Goal: Task Accomplishment & Management: Manage account settings

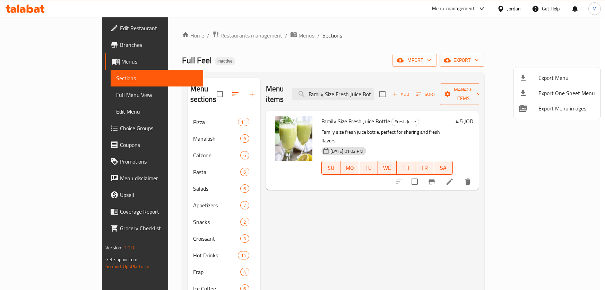
click at [496, 10] on div at bounding box center [302, 145] width 605 height 290
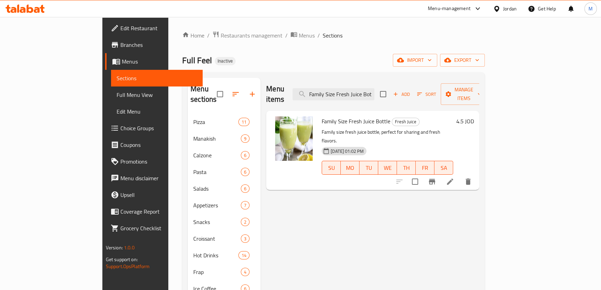
click at [511, 13] on div "Jordan" at bounding box center [504, 8] width 35 height 17
click at [506, 9] on div "Jordan" at bounding box center [510, 9] width 14 height 8
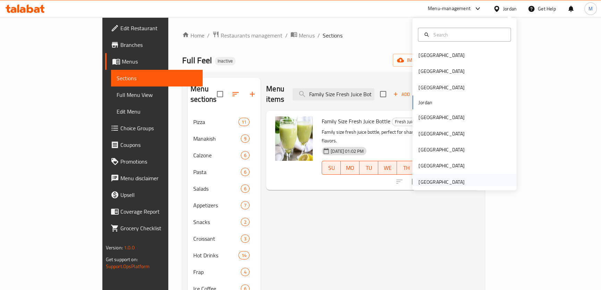
click at [442, 179] on div "[GEOGRAPHIC_DATA]" at bounding box center [441, 182] width 46 height 8
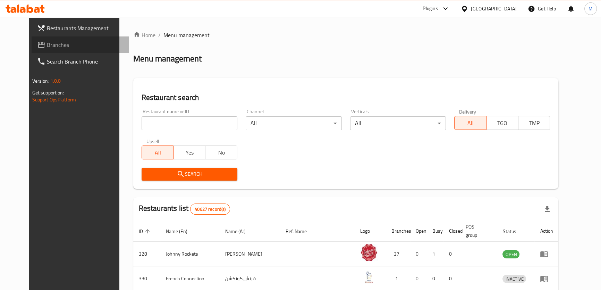
click at [47, 44] on span "Branches" at bounding box center [85, 45] width 77 height 8
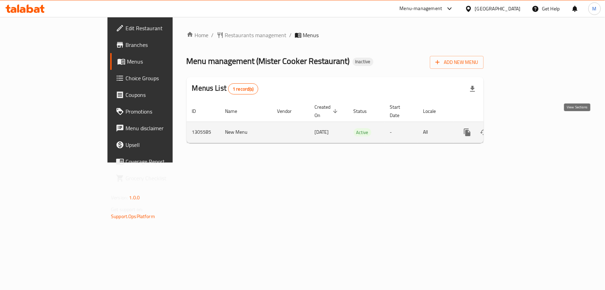
click at [522, 128] on icon "enhanced table" at bounding box center [517, 132] width 8 height 8
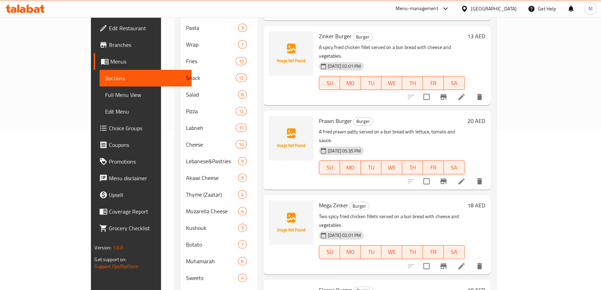
scroll to position [185, 0]
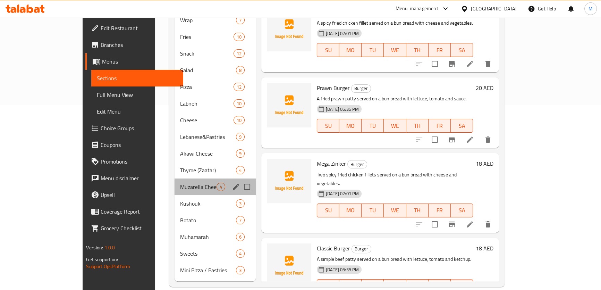
click at [174, 184] on div "Muzarella Cheese 4" at bounding box center [214, 186] width 81 height 17
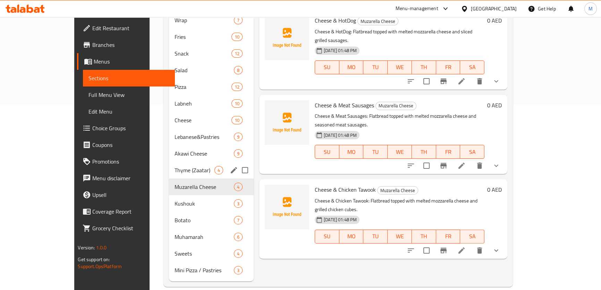
click at [174, 166] on span "Thyme (Zaatar)" at bounding box center [194, 170] width 40 height 8
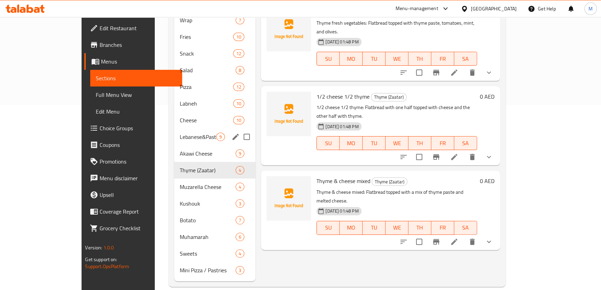
click at [174, 128] on div "Lebanese&Pastries 9" at bounding box center [215, 136] width 82 height 17
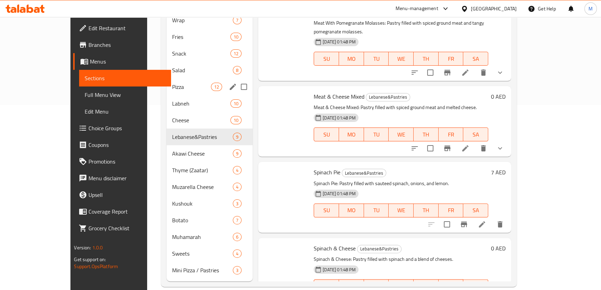
click at [166, 78] on div "Pizza 12" at bounding box center [209, 86] width 86 height 17
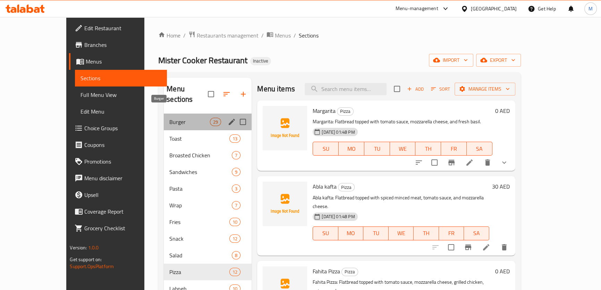
click at [169, 118] on span "Burger" at bounding box center [189, 122] width 41 height 8
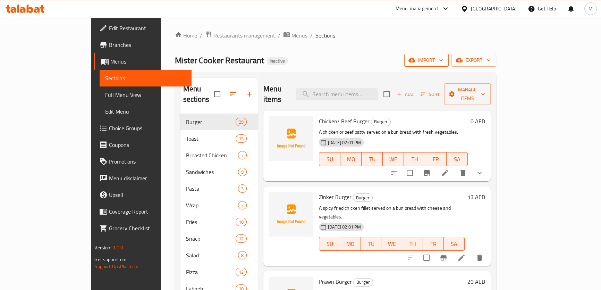
click at [443, 59] on span "import" at bounding box center [426, 60] width 33 height 9
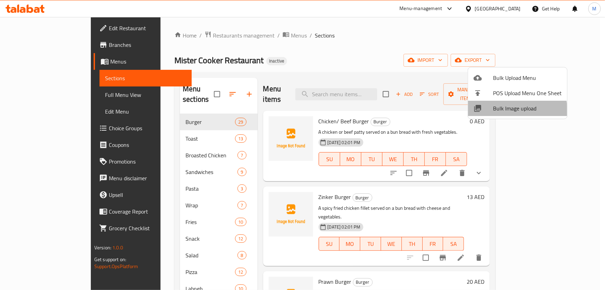
click at [504, 111] on span "Bulk Image upload" at bounding box center [527, 108] width 69 height 8
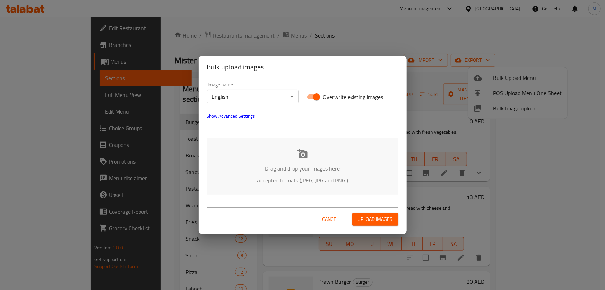
click at [311, 94] on input "Overwrite existing images" at bounding box center [317, 96] width 40 height 13
checkbox input "false"
click at [306, 154] on icon at bounding box center [303, 153] width 10 height 9
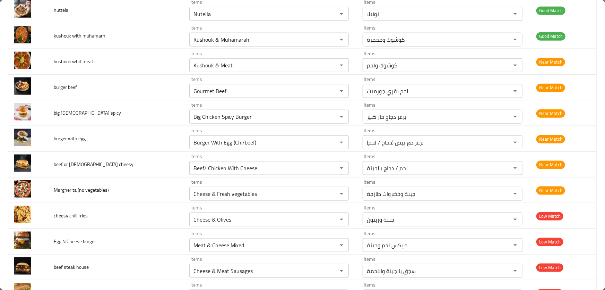
scroll to position [3185, 0]
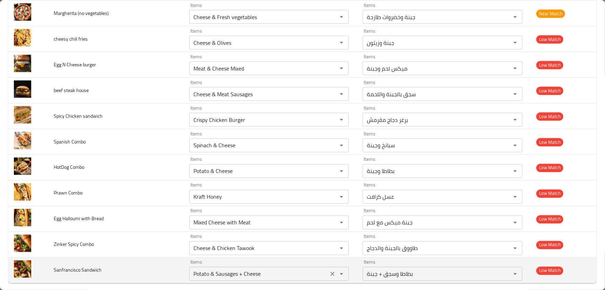
click at [250, 269] on Sandwich "Potato & Sausages + Cheese" at bounding box center [258, 274] width 135 height 10
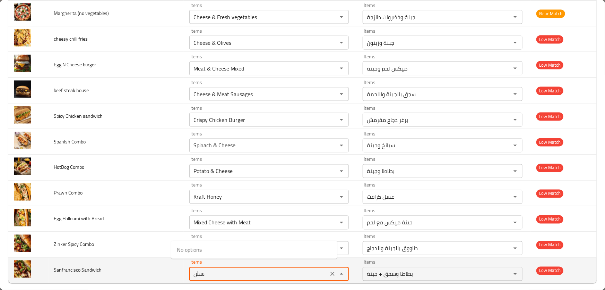
type Sandwich "س"
type Sandwich "ب"
type Sandwich "fran"
click at [92, 265] on span "Sanfrancisco Sandwich" at bounding box center [78, 269] width 48 height 9
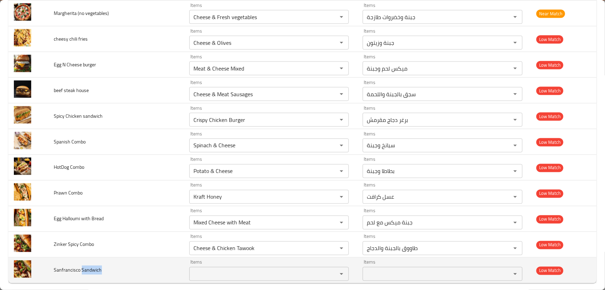
click at [92, 265] on span "Sanfrancisco Sandwich" at bounding box center [78, 269] width 48 height 9
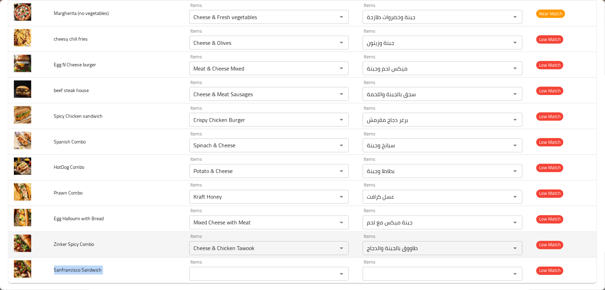
copy span "Sanfrancisco Sandwich"
click at [103, 237] on td "Zinker Spicy Combo" at bounding box center [116, 245] width 135 height 26
click at [211, 243] on Combo "Cheese & Chicken Tawook" at bounding box center [258, 248] width 135 height 10
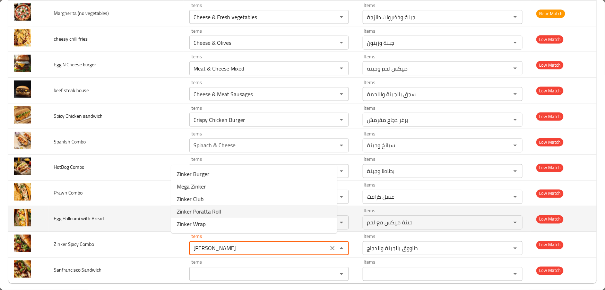
click at [112, 219] on td "Egg Halloumi with Bread" at bounding box center [116, 219] width 135 height 26
type Combo "Cheese & Chicken Tawook"
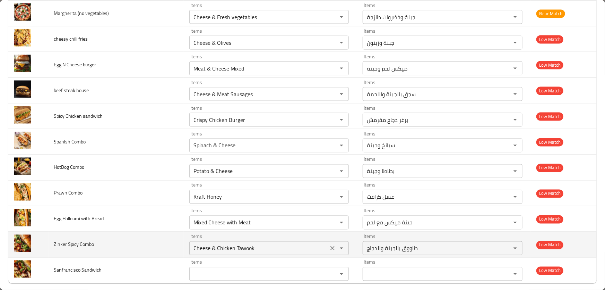
click at [329, 245] on icon "Clear" at bounding box center [332, 248] width 7 height 7
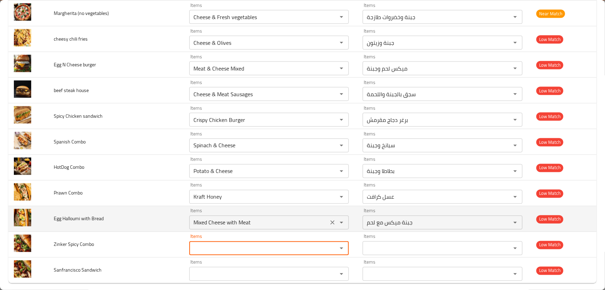
click at [257, 219] on Bread "Mixed Cheese with Meat" at bounding box center [258, 222] width 135 height 10
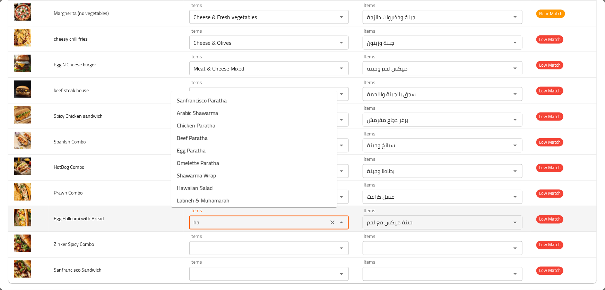
type Bread "hal"
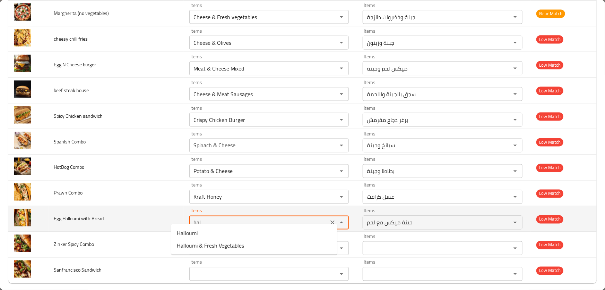
click at [331, 220] on icon "Clear" at bounding box center [333, 222] width 4 height 4
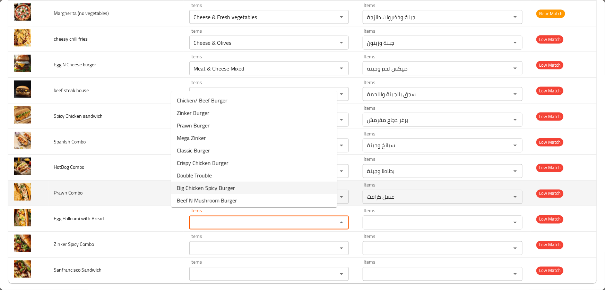
click at [85, 180] on td "Prawn Combo" at bounding box center [116, 193] width 135 height 26
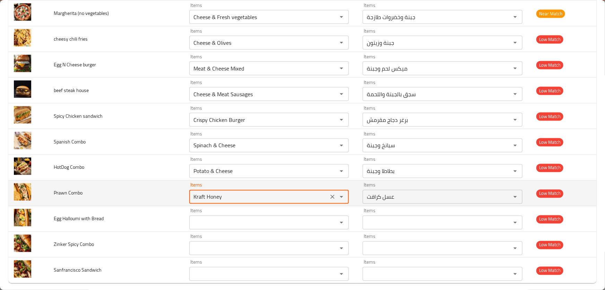
click at [245, 192] on Combo "Kraft Honey" at bounding box center [258, 197] width 135 height 10
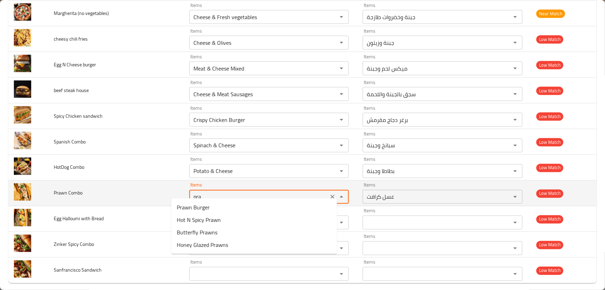
click at [243, 192] on Combo "pra" at bounding box center [258, 197] width 135 height 10
click at [112, 190] on td "Prawn Combo" at bounding box center [116, 193] width 135 height 26
type Combo "Kraft Honey"
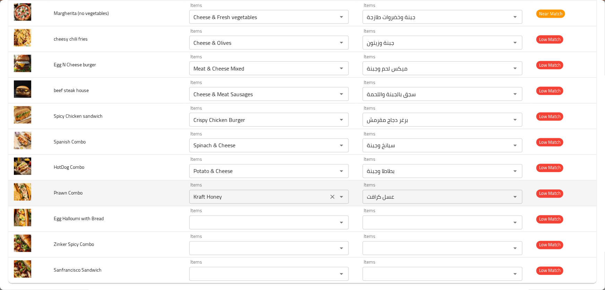
click at [329, 193] on icon "Clear" at bounding box center [332, 196] width 7 height 7
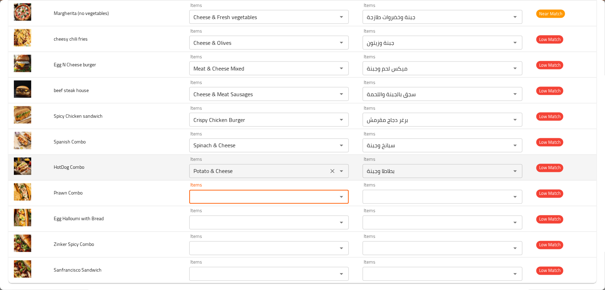
click at [260, 169] on Combo "Potato & Cheese" at bounding box center [258, 171] width 135 height 10
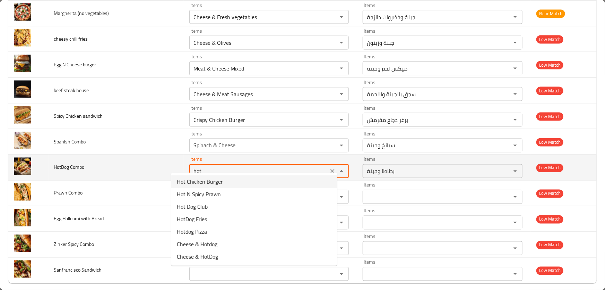
drag, startPoint x: 205, startPoint y: 163, endPoint x: 76, endPoint y: 165, distance: 129.4
click at [77, 165] on tr "HotDog Combo Items hot Items Items بطاطا وجبنة Items Low Match" at bounding box center [302, 168] width 589 height 26
type Combo "com"
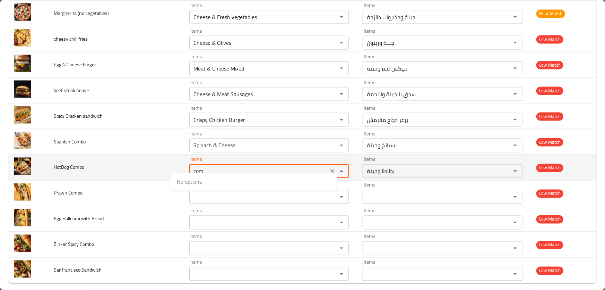
click at [329, 168] on icon "Clear" at bounding box center [332, 171] width 7 height 7
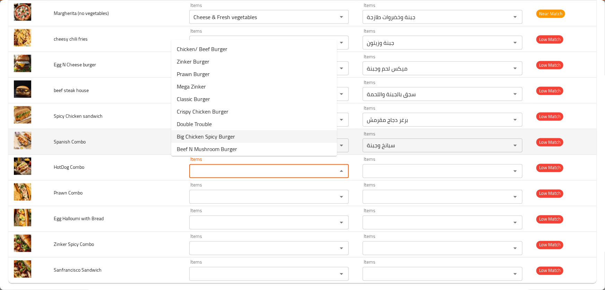
click at [128, 131] on td "Spanish Combo" at bounding box center [116, 142] width 135 height 26
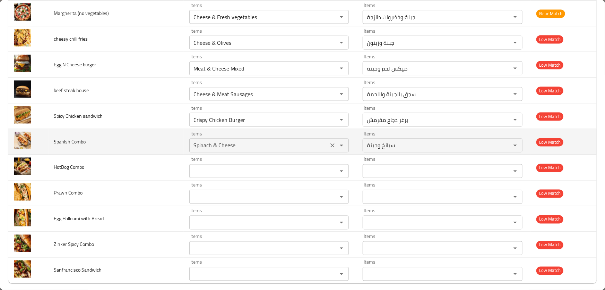
click at [239, 140] on Combo "Spinach & Cheese" at bounding box center [258, 145] width 135 height 10
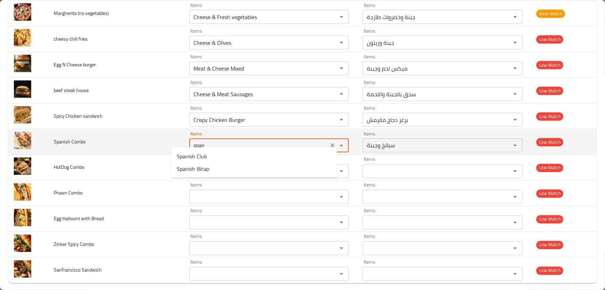
type Combo "Spinach & Cheese"
click at [130, 132] on td "Spanish Combo" at bounding box center [116, 142] width 135 height 26
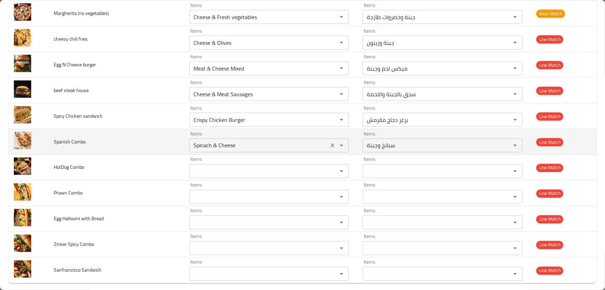
click at [331, 143] on icon "Clear" at bounding box center [333, 145] width 4 height 4
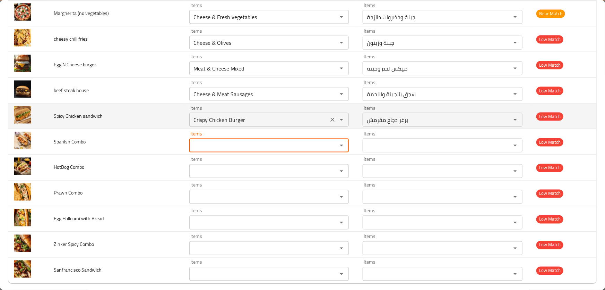
click at [251, 116] on sandwich "Crispy Chicken Burger" at bounding box center [258, 120] width 135 height 10
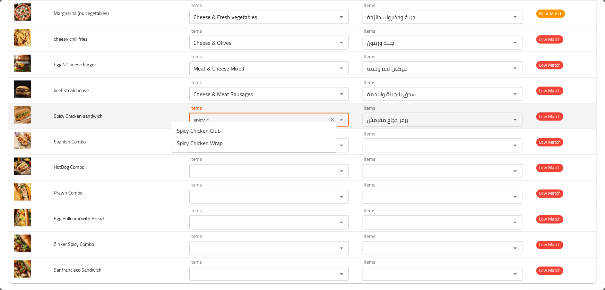
type sandwich "Crispy Chicken Burger"
click at [121, 114] on td "Spicy Chicken sandwich" at bounding box center [116, 116] width 135 height 26
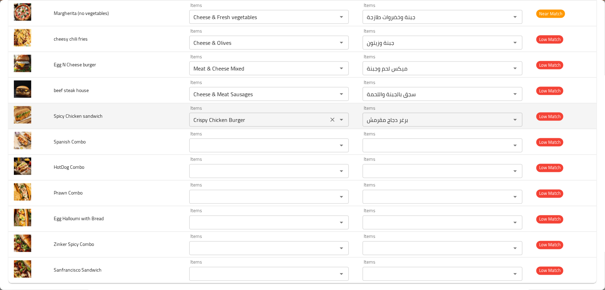
click at [331, 118] on icon "Clear" at bounding box center [333, 120] width 4 height 4
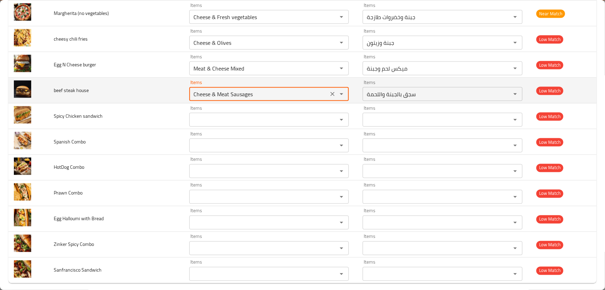
click at [248, 89] on house "Cheese & Meat Sausages" at bounding box center [258, 94] width 135 height 10
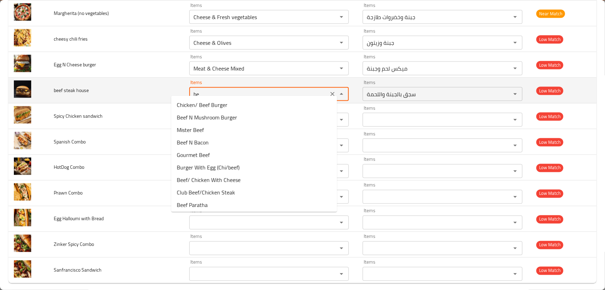
type house "b"
type house "s"
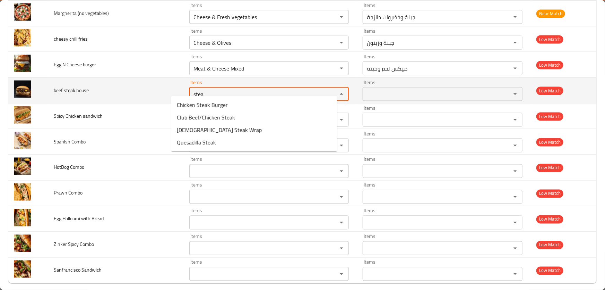
click at [219, 80] on div "Items stea Items" at bounding box center [269, 90] width 160 height 21
click at [267, 89] on house "stea" at bounding box center [258, 94] width 135 height 10
type house "stea"
click at [144, 82] on td "beef steak house" at bounding box center [116, 91] width 135 height 26
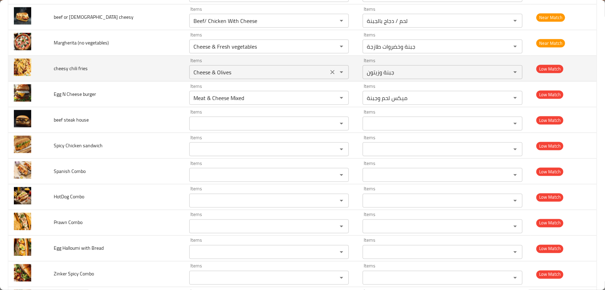
scroll to position [3122, 0]
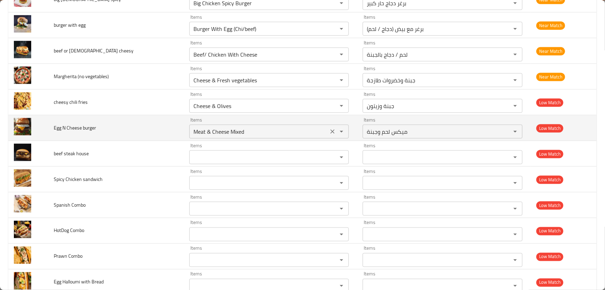
click at [243, 127] on burger "Meat & Cheese Mixed" at bounding box center [258, 132] width 135 height 10
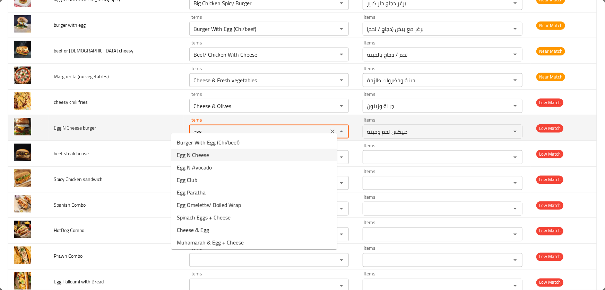
click at [66, 123] on span "Egg N Cheese burger" at bounding box center [75, 127] width 42 height 9
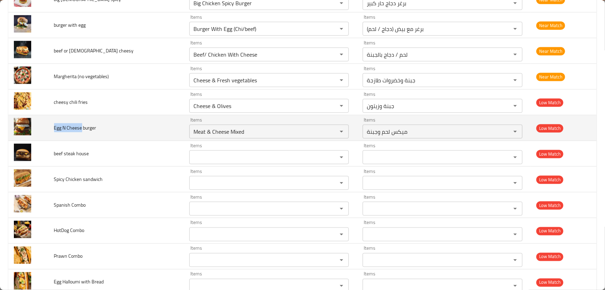
drag, startPoint x: 53, startPoint y: 120, endPoint x: 83, endPoint y: 122, distance: 29.6
click at [83, 122] on td "Egg N Cheese burger" at bounding box center [116, 128] width 135 height 26
copy span "Egg N Cheese"
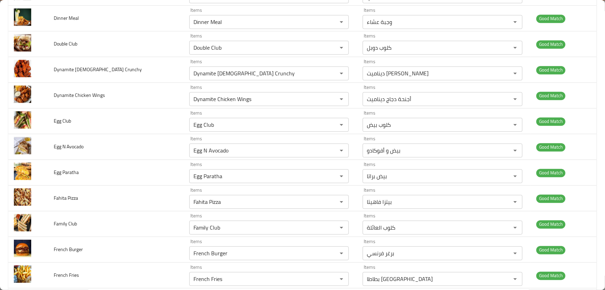
scroll to position [3099, 0]
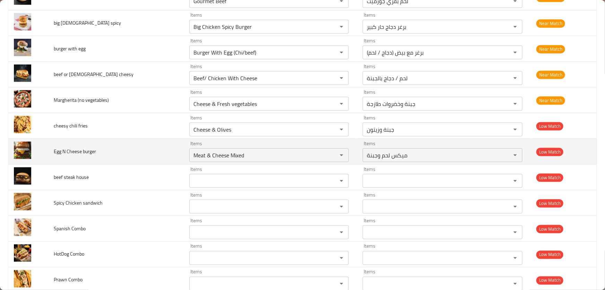
drag, startPoint x: 232, startPoint y: 151, endPoint x: 91, endPoint y: 135, distance: 142.8
click at [91, 139] on tr "Egg N Cheese burger Items Meat & Cheese Mixed Items Items ميكس لحم وجبنة Items …" at bounding box center [302, 152] width 589 height 26
paste burger "Egg N Cheese"
type burger "Egg N Cheese"
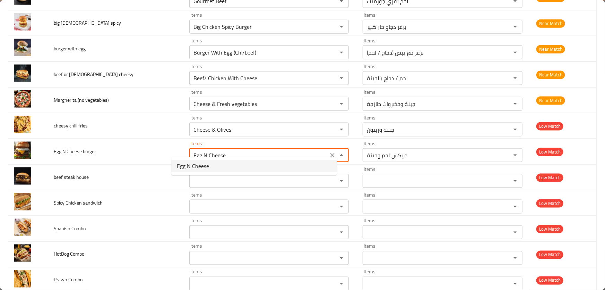
click at [214, 167] on burger-option-0 "Egg N Cheese" at bounding box center [254, 166] width 166 height 12
type burger-ar "بيض و جبنة"
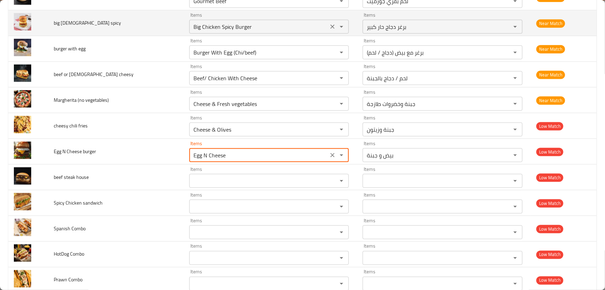
type burger "Egg N Cheese"
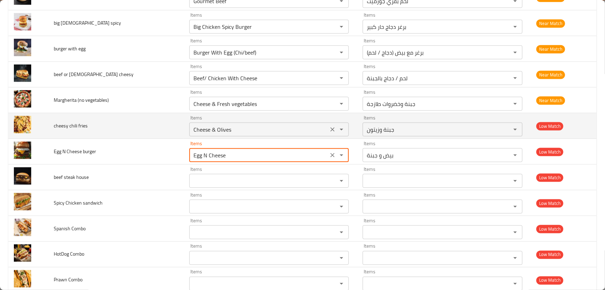
click at [233, 125] on fries "Cheese & Olives" at bounding box center [258, 130] width 135 height 10
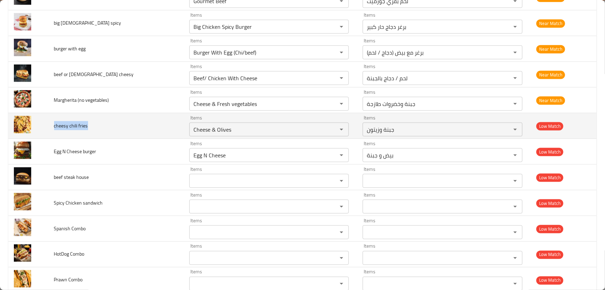
drag, startPoint x: 93, startPoint y: 117, endPoint x: 54, endPoint y: 117, distance: 38.5
click at [54, 117] on td "cheesy chili fries" at bounding box center [116, 126] width 135 height 26
copy span "cheesy chili fries"
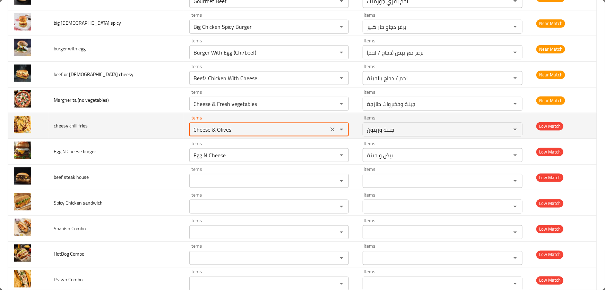
drag, startPoint x: 230, startPoint y: 123, endPoint x: 78, endPoint y: 108, distance: 152.4
click at [78, 113] on tr "cheesy chili fries Items Cheese & Olives Items Items جبنة وزيتون Items Low Match" at bounding box center [302, 126] width 589 height 26
paste fries "cheesy chili fri"
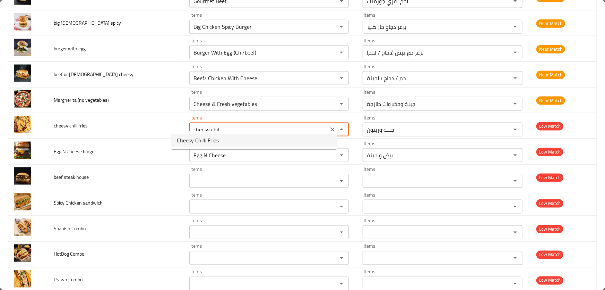
click at [222, 143] on fries-option-0 "Cheesy Chilli Fries" at bounding box center [254, 140] width 166 height 12
type fries "Cheesy Chilli Fries"
type fries-ar "بطاطا مقلية بالجبنة والفلفل الحار"
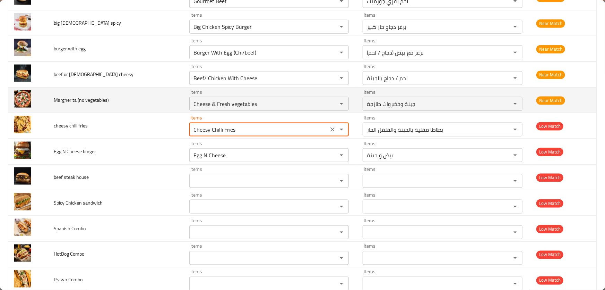
type fries "Cheesy Chilli Fries"
click at [118, 94] on td "Margherita (no vegetables)" at bounding box center [116, 100] width 135 height 26
click at [259, 100] on vegetables\) "Cheese & Fresh vegetables" at bounding box center [258, 104] width 135 height 10
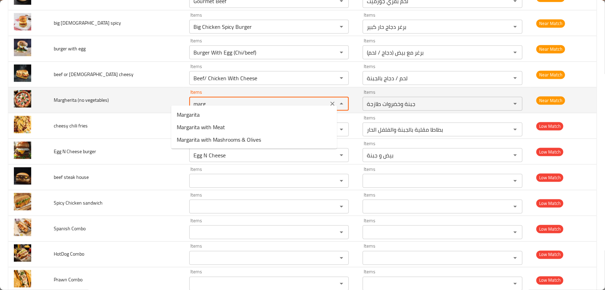
click at [111, 103] on td "Margherita (no vegetables)" at bounding box center [116, 100] width 135 height 26
type vegetables\) "Cheese & Fresh vegetables"
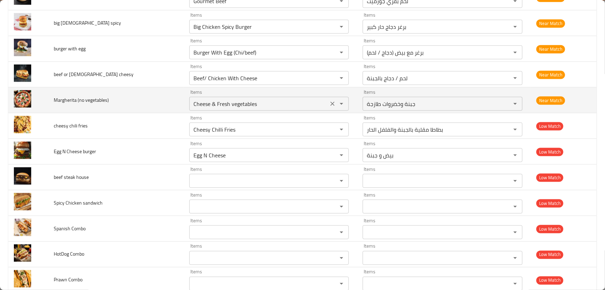
click at [329, 100] on icon "Clear" at bounding box center [332, 103] width 7 height 7
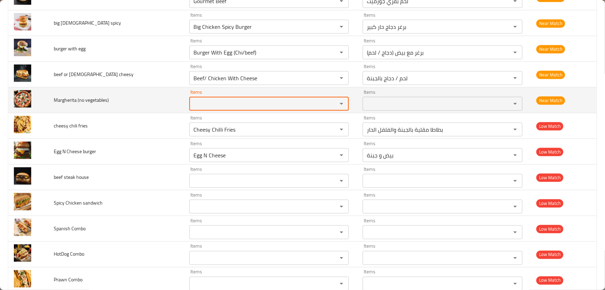
click at [61, 95] on span "Margherita (no vegetables)" at bounding box center [81, 99] width 55 height 9
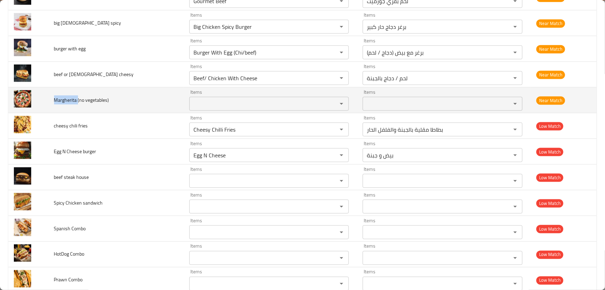
click at [61, 95] on span "Margherita (no vegetables)" at bounding box center [81, 99] width 55 height 9
copy span "Margherita"
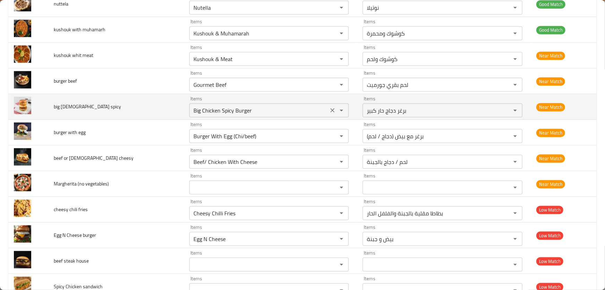
scroll to position [3004, 0]
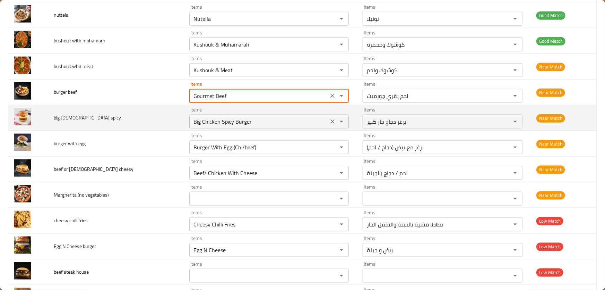
click at [224, 91] on beef "Gourmet Beef" at bounding box center [258, 96] width 135 height 10
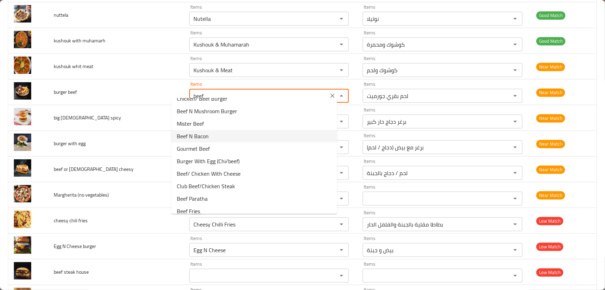
scroll to position [0, 0]
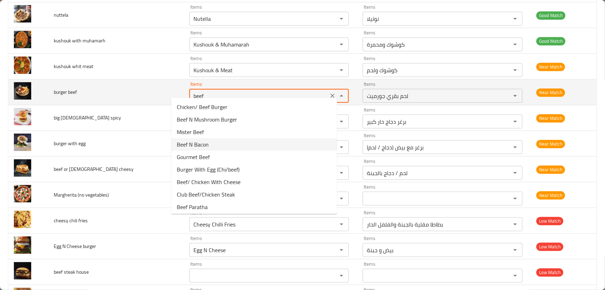
click at [144, 82] on td "burger beef" at bounding box center [116, 92] width 135 height 26
type beef "Gourmet Beef"
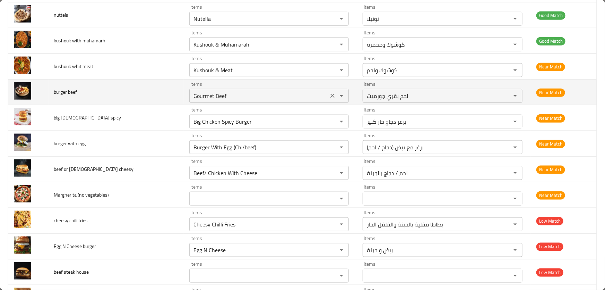
click at [329, 92] on icon "Clear" at bounding box center [332, 95] width 7 height 7
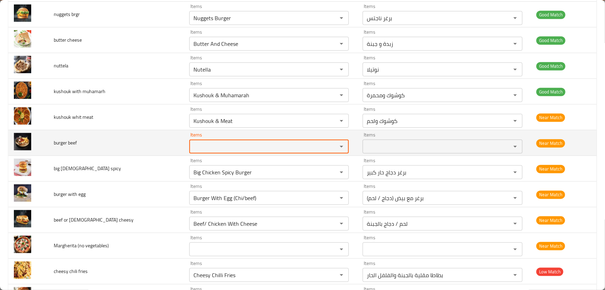
scroll to position [2972, 0]
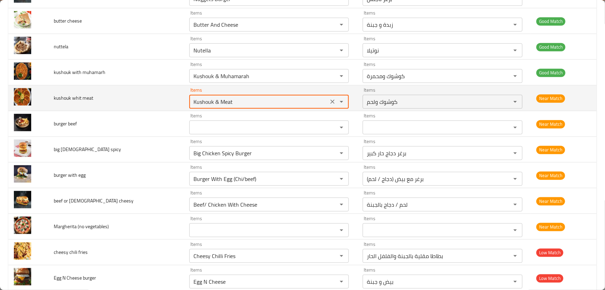
click at [224, 97] on meat "Kushouk & Meat" at bounding box center [258, 102] width 135 height 10
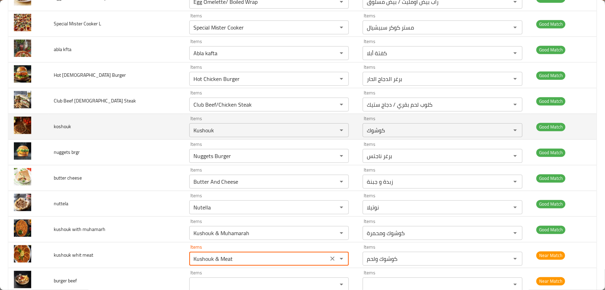
scroll to position [2815, 0]
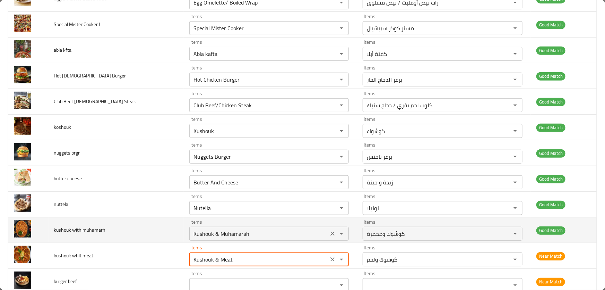
click at [260, 232] on div "Kushouk & Muhamarah Items" at bounding box center [269, 233] width 160 height 14
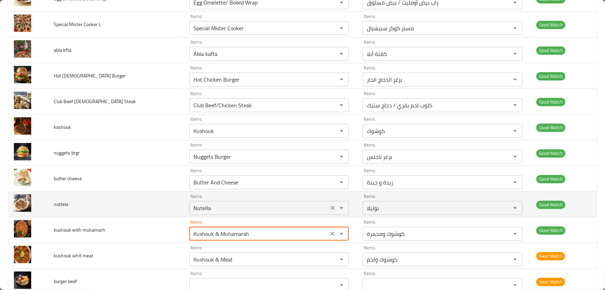
click at [224, 203] on input "Nutella" at bounding box center [258, 208] width 135 height 10
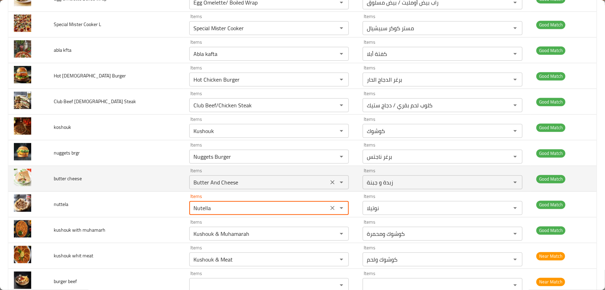
click at [220, 178] on cheese "Butter And Cheese" at bounding box center [258, 182] width 135 height 10
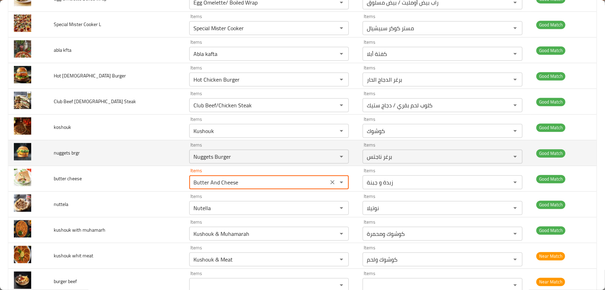
click at [225, 159] on td "Items Nuggets Burger Items" at bounding box center [271, 153] width 174 height 26
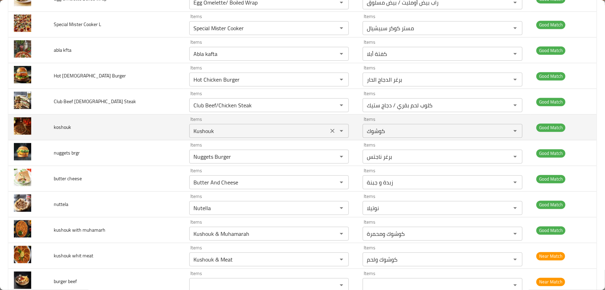
click at [223, 126] on input "Kushouk" at bounding box center [258, 131] width 135 height 10
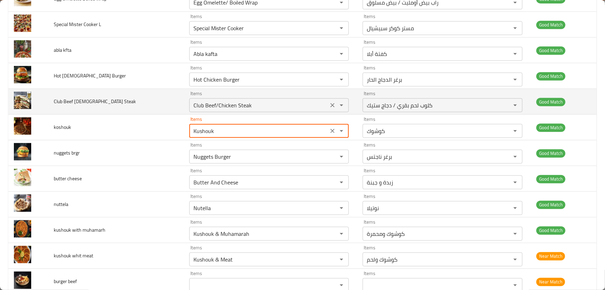
click at [205, 104] on Steak "Club Beef/Chicken Steak" at bounding box center [258, 105] width 135 height 10
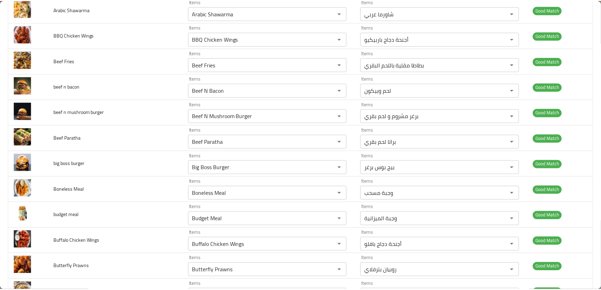
scroll to position [0, 0]
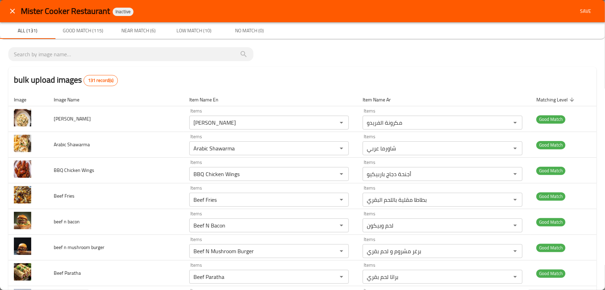
click at [584, 12] on span "Save" at bounding box center [585, 11] width 17 height 9
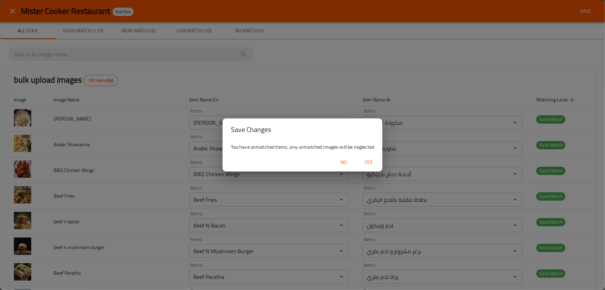
click at [371, 161] on span "Yes" at bounding box center [368, 162] width 17 height 9
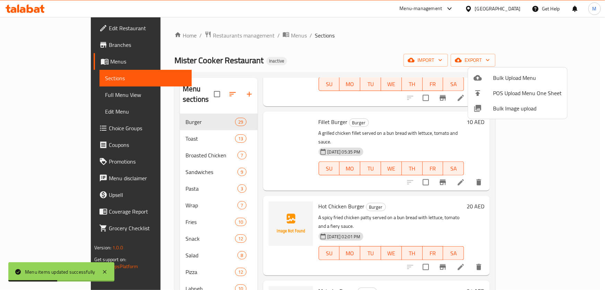
click at [382, 98] on div at bounding box center [302, 145] width 605 height 290
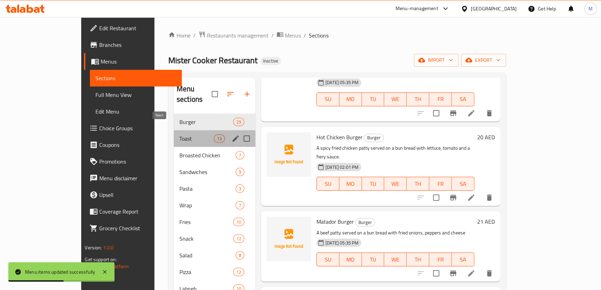
click at [179, 134] on span "Toast" at bounding box center [196, 138] width 34 height 8
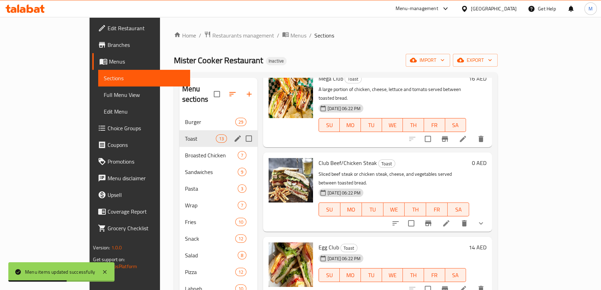
scroll to position [614, 0]
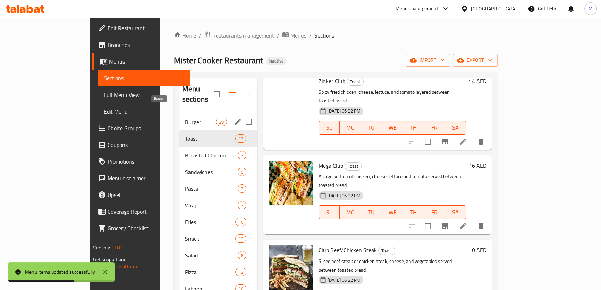
click at [185, 118] on span "Burger" at bounding box center [200, 122] width 31 height 8
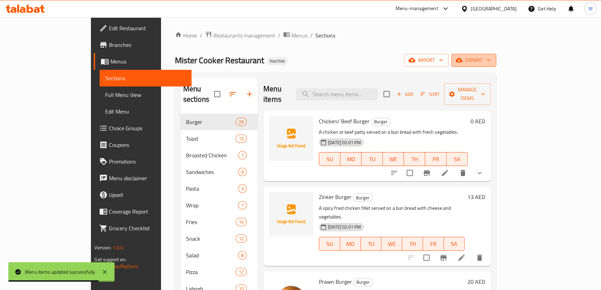
click at [490, 58] on span "export" at bounding box center [474, 60] width 34 height 9
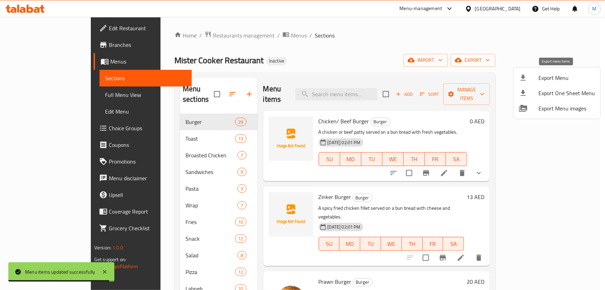
click at [565, 77] on span "Export Menu" at bounding box center [567, 78] width 57 height 8
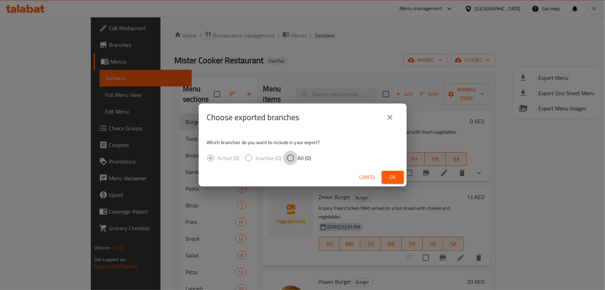
click at [289, 157] on input "All (0)" at bounding box center [290, 158] width 15 height 15
radio input "true"
click at [362, 177] on span "Cancel" at bounding box center [368, 177] width 17 height 9
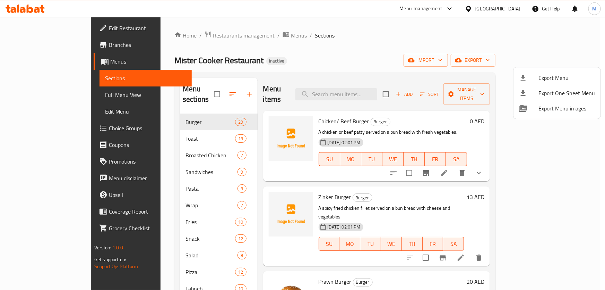
click at [163, 124] on div at bounding box center [302, 145] width 605 height 290
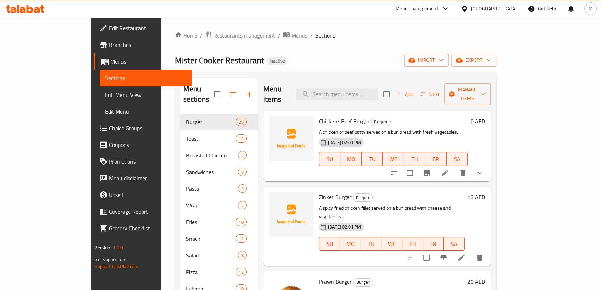
click at [180, 132] on div "Toast 13" at bounding box center [219, 138] width 78 height 17
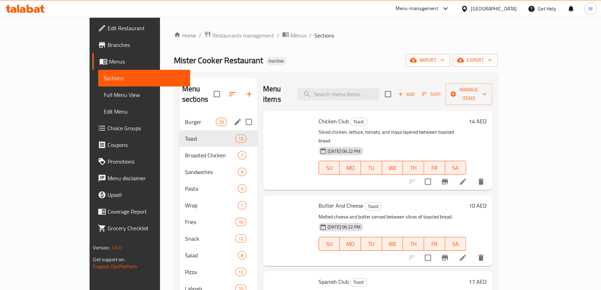
click at [185, 118] on span "Burger" at bounding box center [200, 122] width 31 height 8
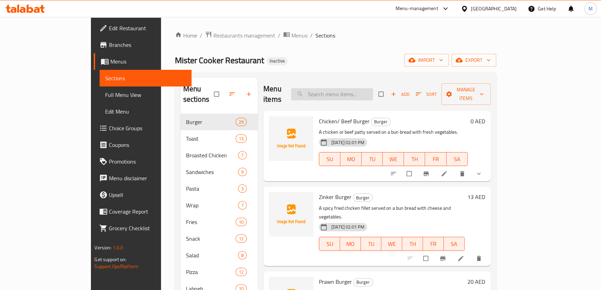
click at [361, 92] on input "search" at bounding box center [332, 94] width 82 height 12
paste input "Egg N Cheese"
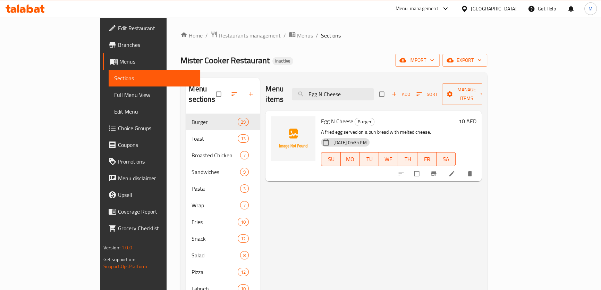
drag, startPoint x: 387, startPoint y: 91, endPoint x: 202, endPoint y: 62, distance: 187.8
click at [203, 63] on div "Home / Restaurants management / Menus / Sections Mister Cooker Restaurant Inact…" at bounding box center [333, 251] width 307 height 440
paste input "Margherita"
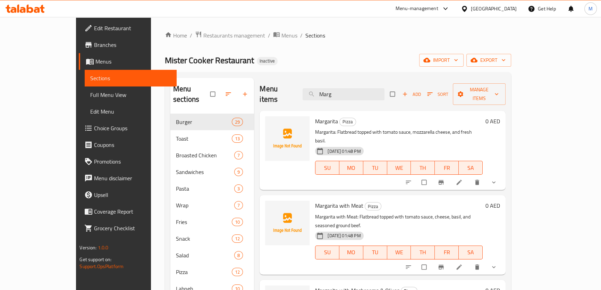
type input "Marg"
click at [497, 179] on icon "show more" at bounding box center [493, 182] width 7 height 7
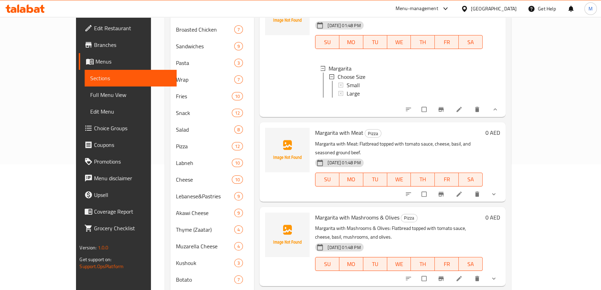
scroll to position [126, 0]
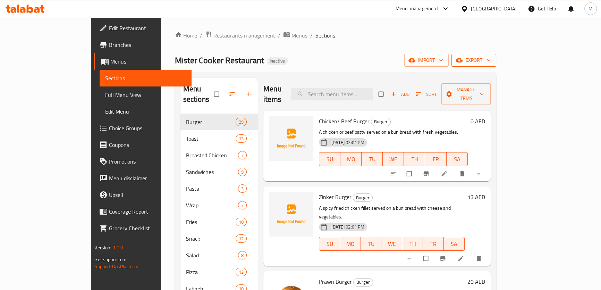
click at [490, 62] on span "export" at bounding box center [474, 60] width 34 height 9
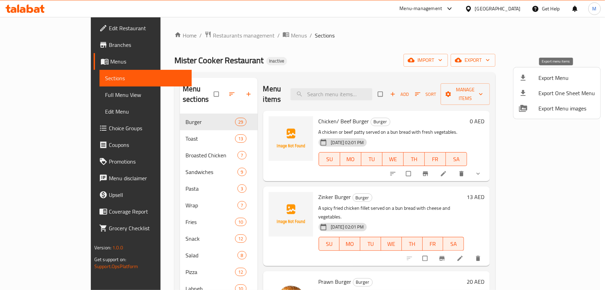
click at [550, 78] on span "Export Menu" at bounding box center [567, 78] width 57 height 8
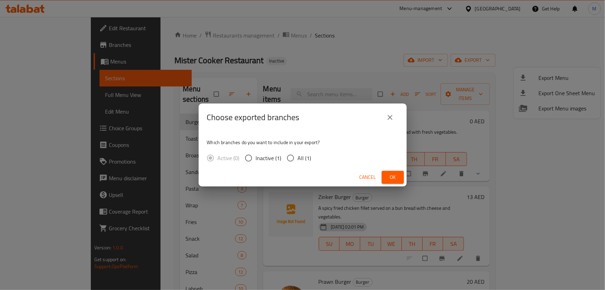
click at [298, 161] on span "All (1)" at bounding box center [305, 158] width 14 height 8
click at [298, 161] on input "All (1)" at bounding box center [290, 158] width 15 height 15
radio input "true"
click at [399, 175] on button "Ok" at bounding box center [393, 177] width 22 height 13
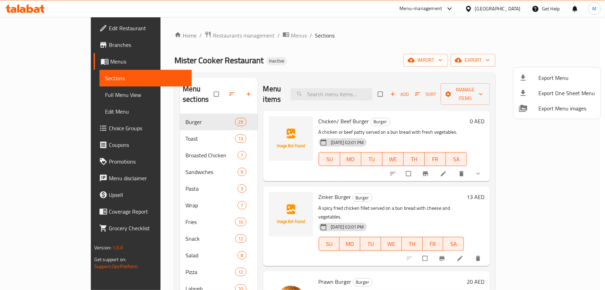
click at [380, 62] on div at bounding box center [302, 145] width 605 height 290
